Goal: Information Seeking & Learning: Understand process/instructions

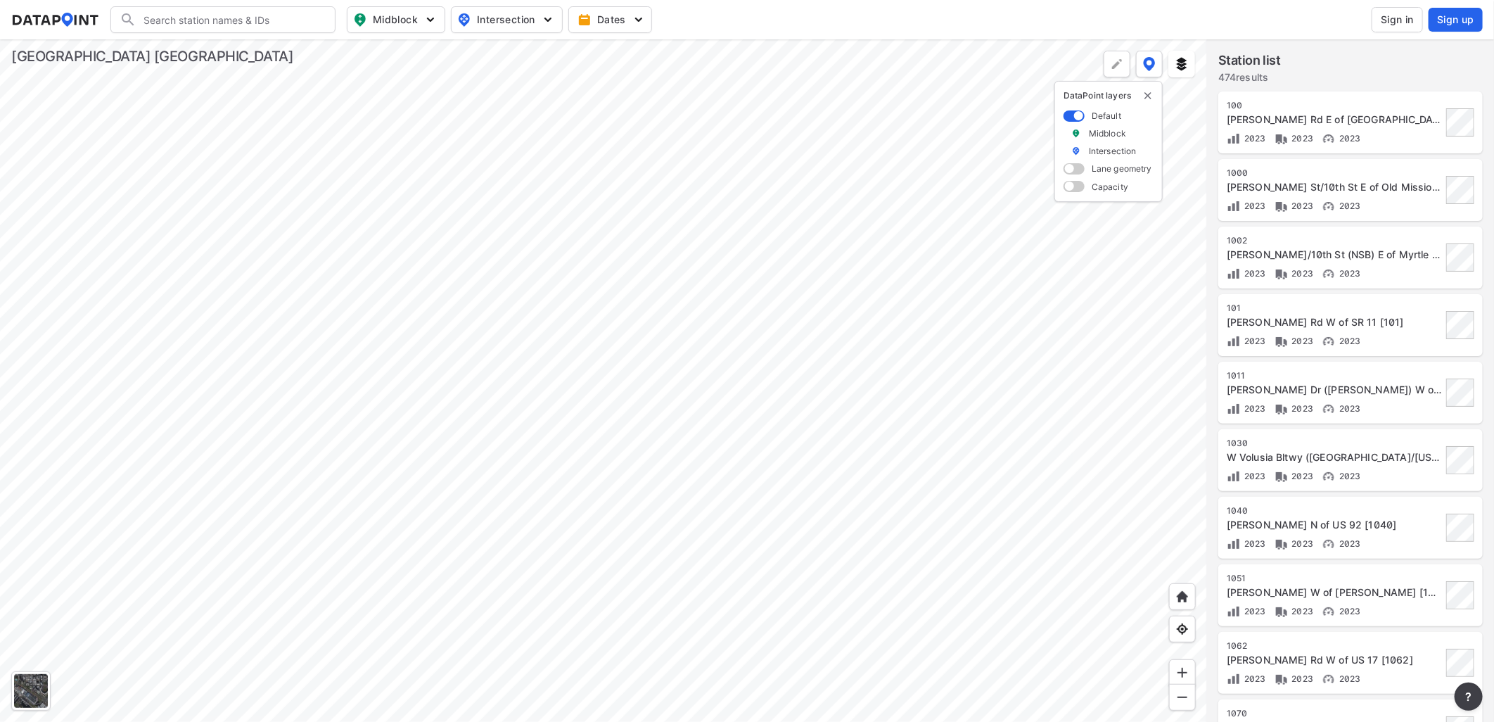
click at [1407, 13] on span "Sign in" at bounding box center [1397, 20] width 33 height 14
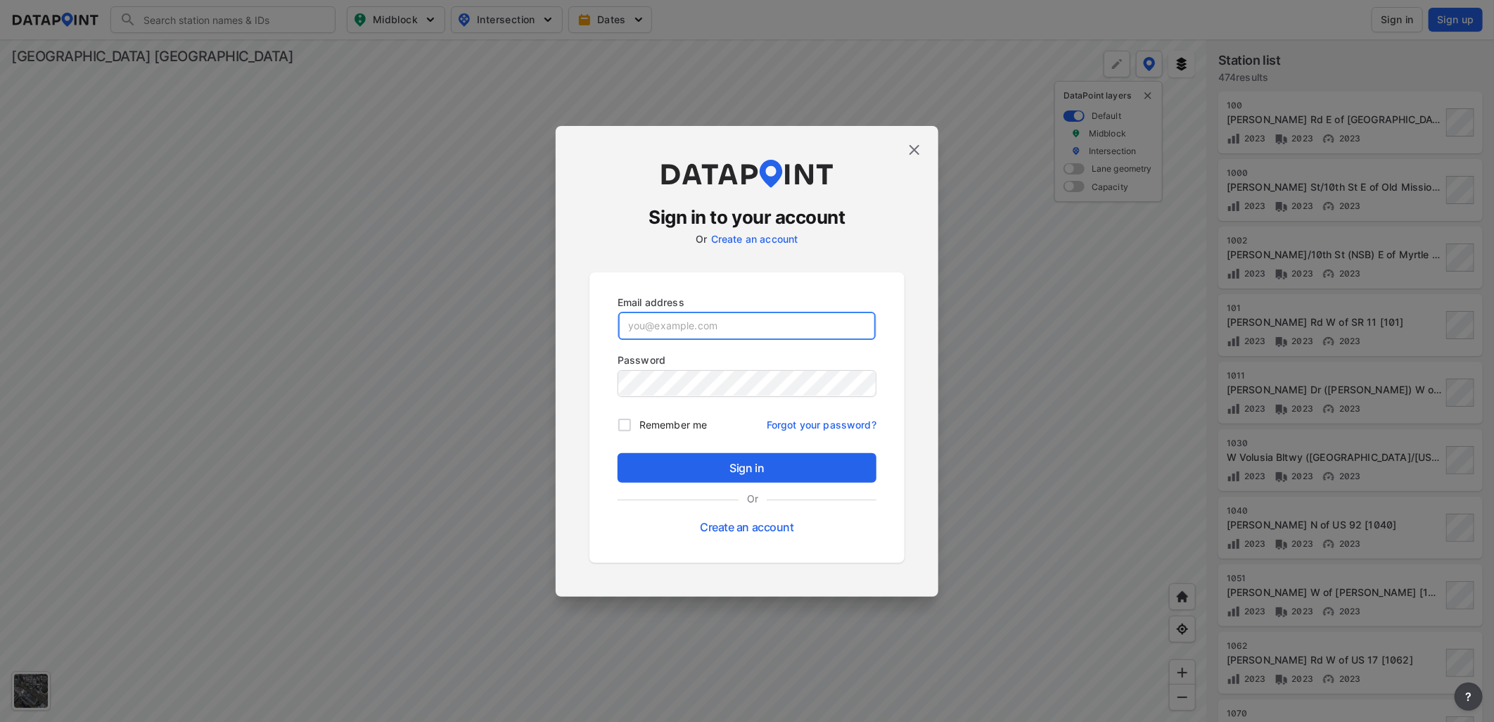
type input "[EMAIL_ADDRESS][DOMAIN_NAME]"
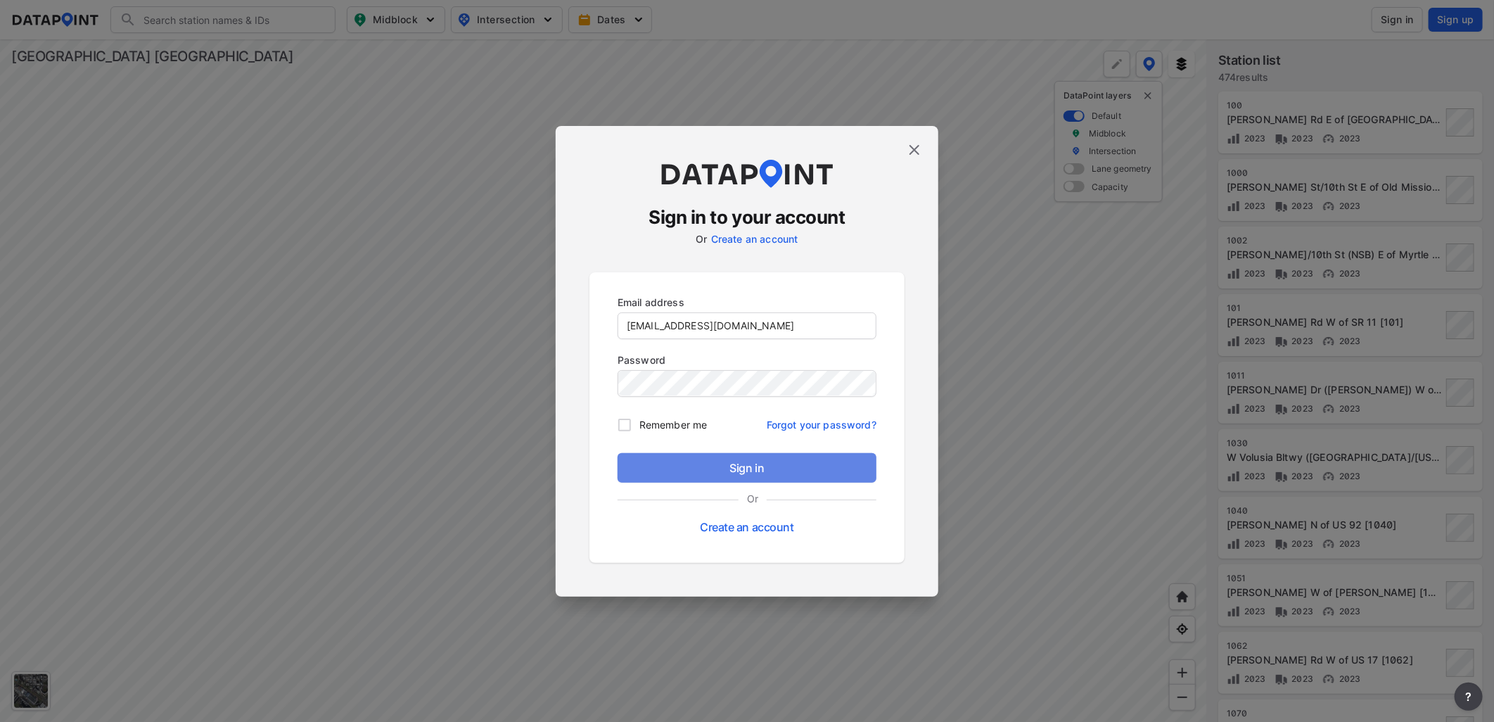
click at [826, 468] on span "Sign in" at bounding box center [747, 467] width 236 height 17
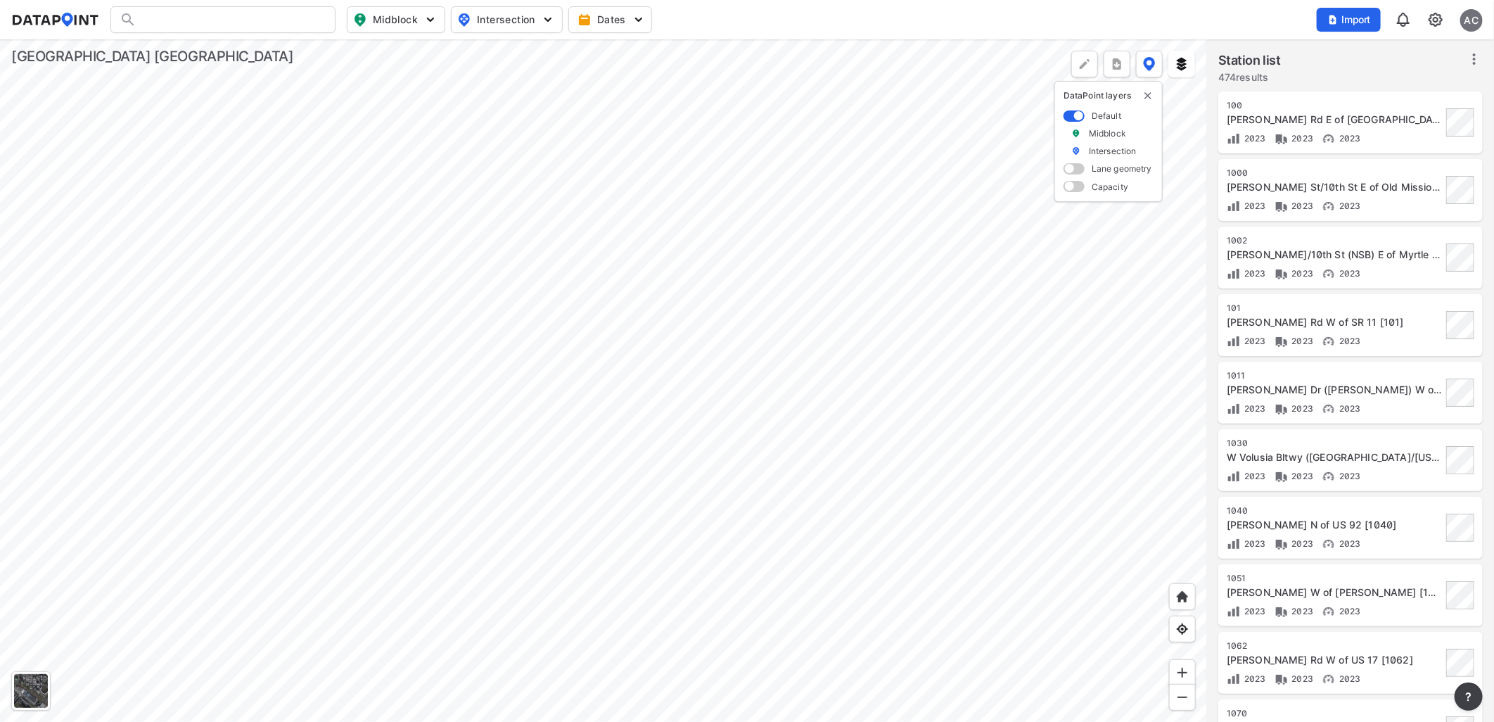
click at [1434, 18] on img at bounding box center [1435, 19] width 17 height 17
click at [1477, 19] on div "AC" at bounding box center [1471, 20] width 23 height 23
click at [1251, 23] on div "Search Please enter a search term. Midblock Intersection Dates Import AC" at bounding box center [747, 19] width 1472 height 27
click at [1467, 53] on icon at bounding box center [1474, 59] width 17 height 17
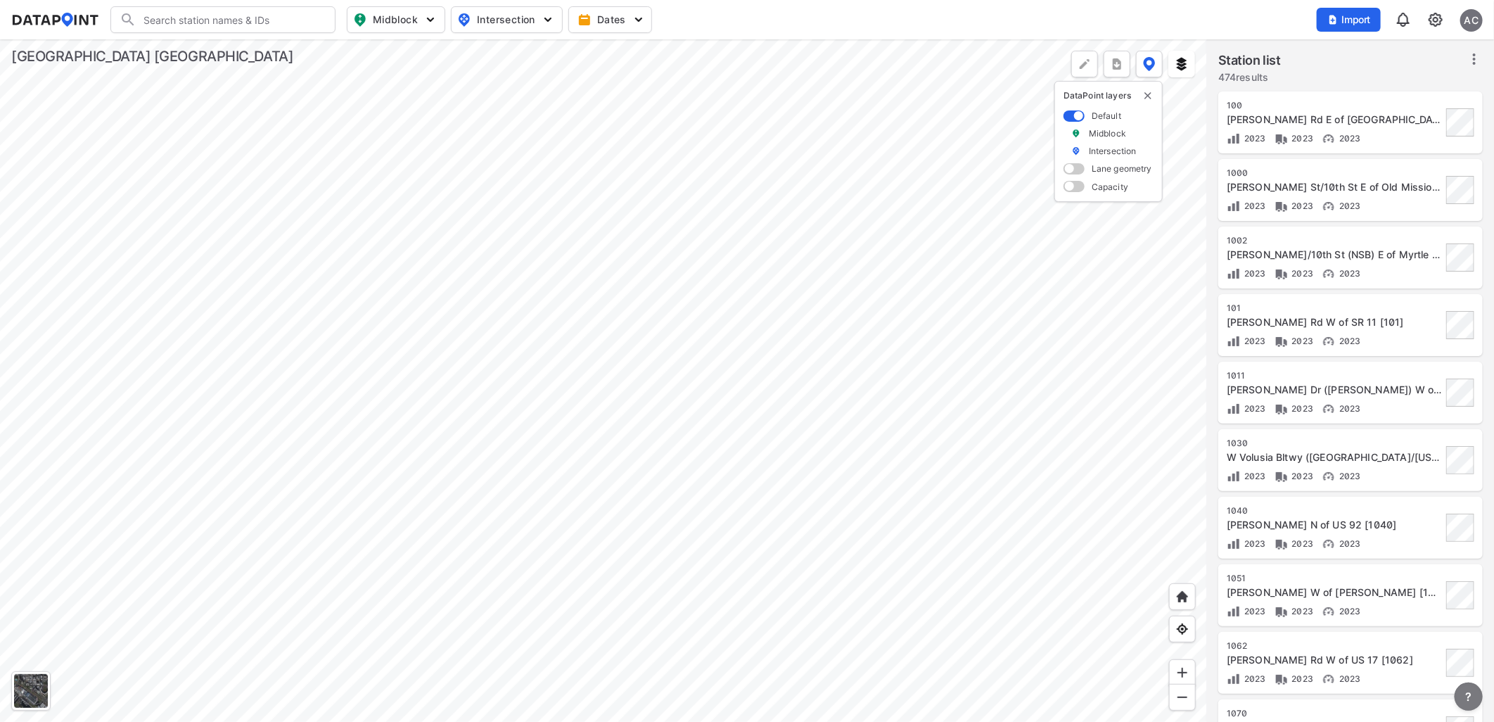
click at [1472, 700] on span "?" at bounding box center [1468, 696] width 11 height 17
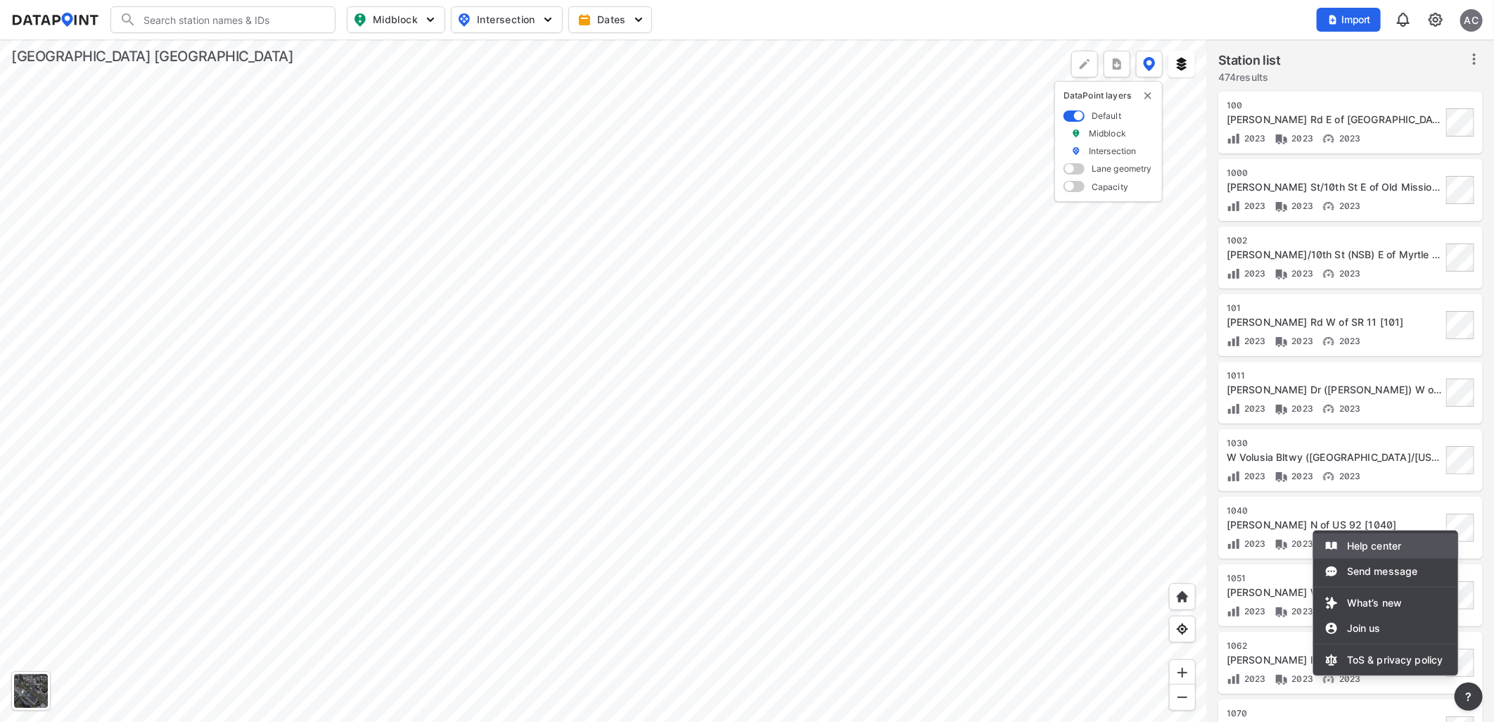
click at [1388, 544] on li "Help center" at bounding box center [1385, 545] width 145 height 25
